Goal: Navigation & Orientation: Find specific page/section

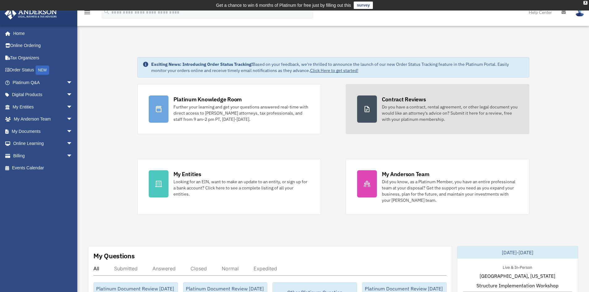
click at [422, 101] on div "Contract Reviews" at bounding box center [404, 100] width 44 height 8
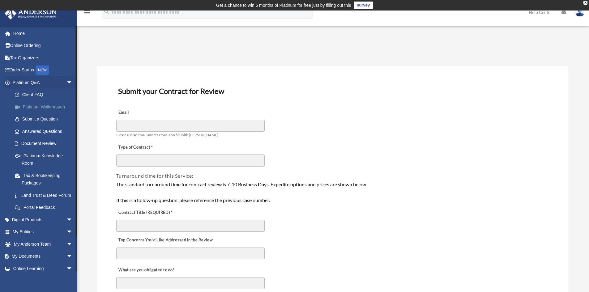
click at [45, 109] on link "Platinum Walkthrough" at bounding box center [45, 107] width 73 height 12
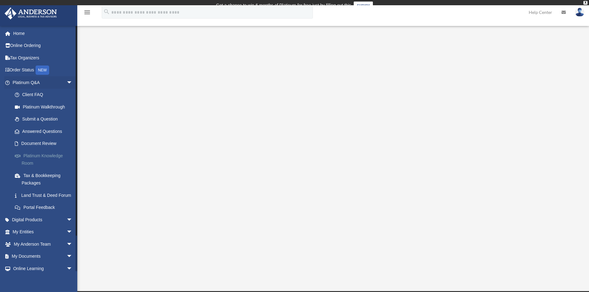
click at [40, 155] on link "Platinum Knowledge Room" at bounding box center [45, 160] width 73 height 20
